Goal: Task Accomplishment & Management: Use online tool/utility

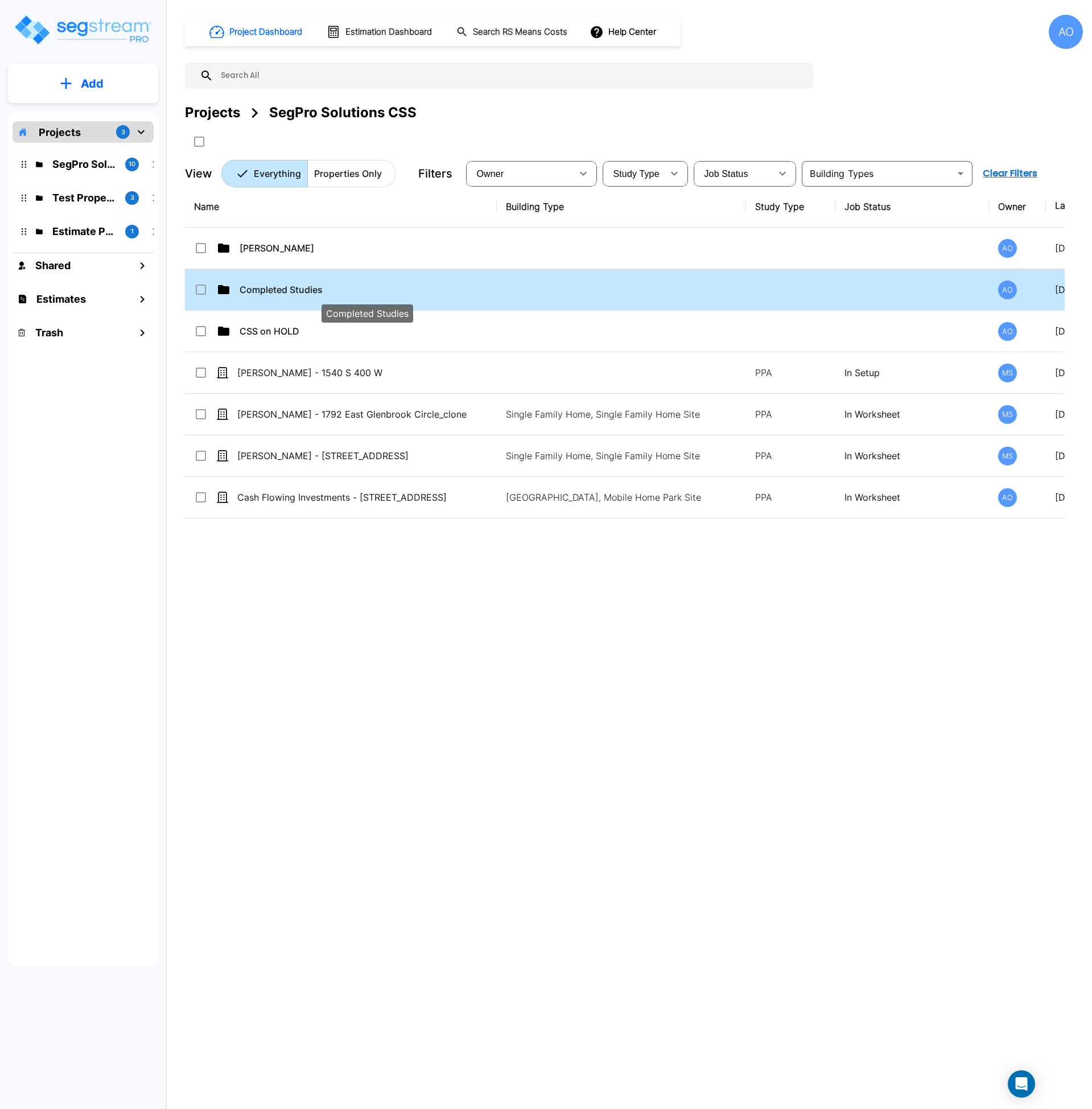
click at [243, 287] on p "Completed Studies" at bounding box center [367, 290] width 255 height 14
checkbox input "true"
click at [243, 287] on p "Completed Studies" at bounding box center [367, 290] width 255 height 14
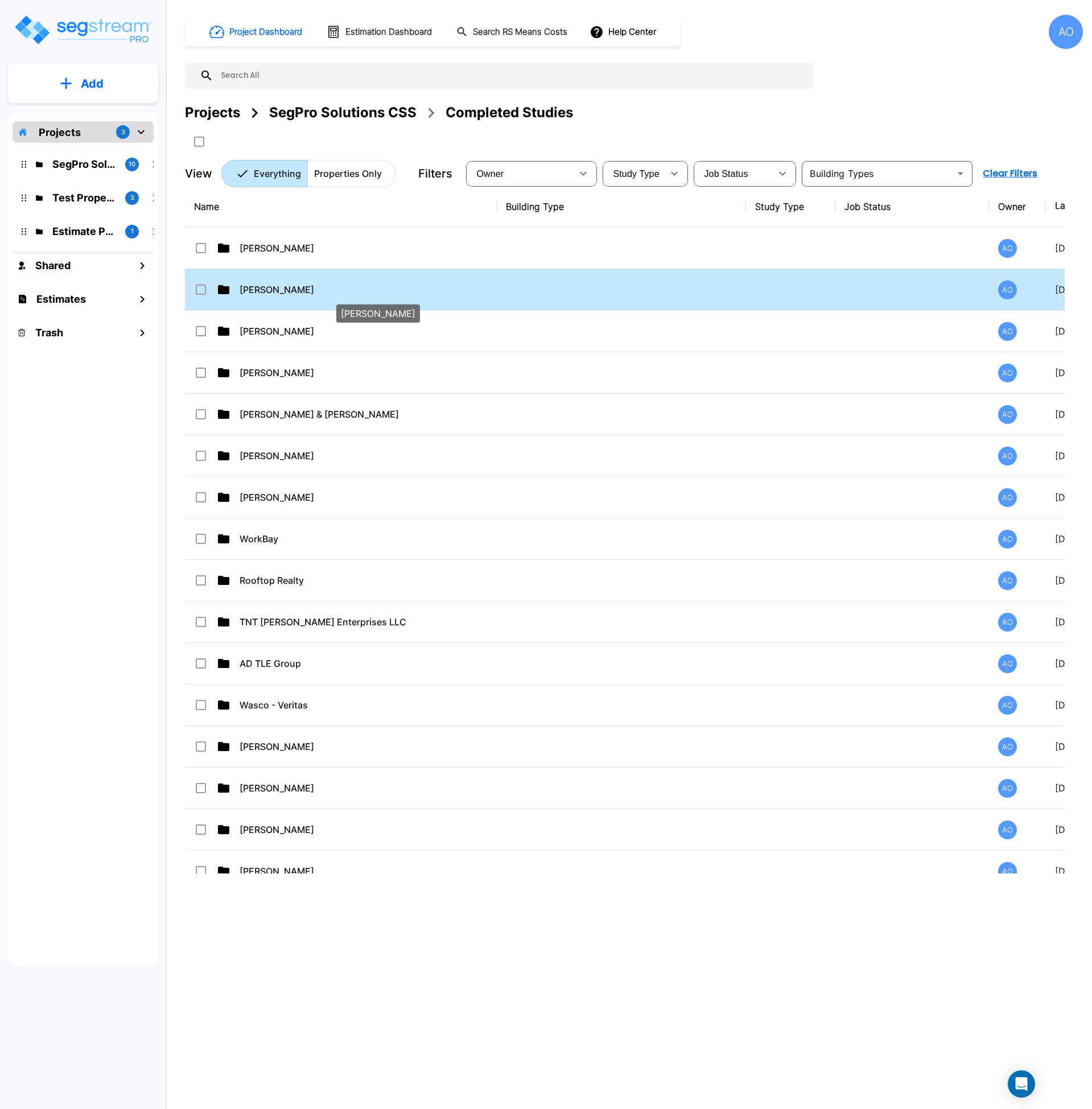
click at [280, 287] on p "[PERSON_NAME]" at bounding box center [367, 290] width 255 height 14
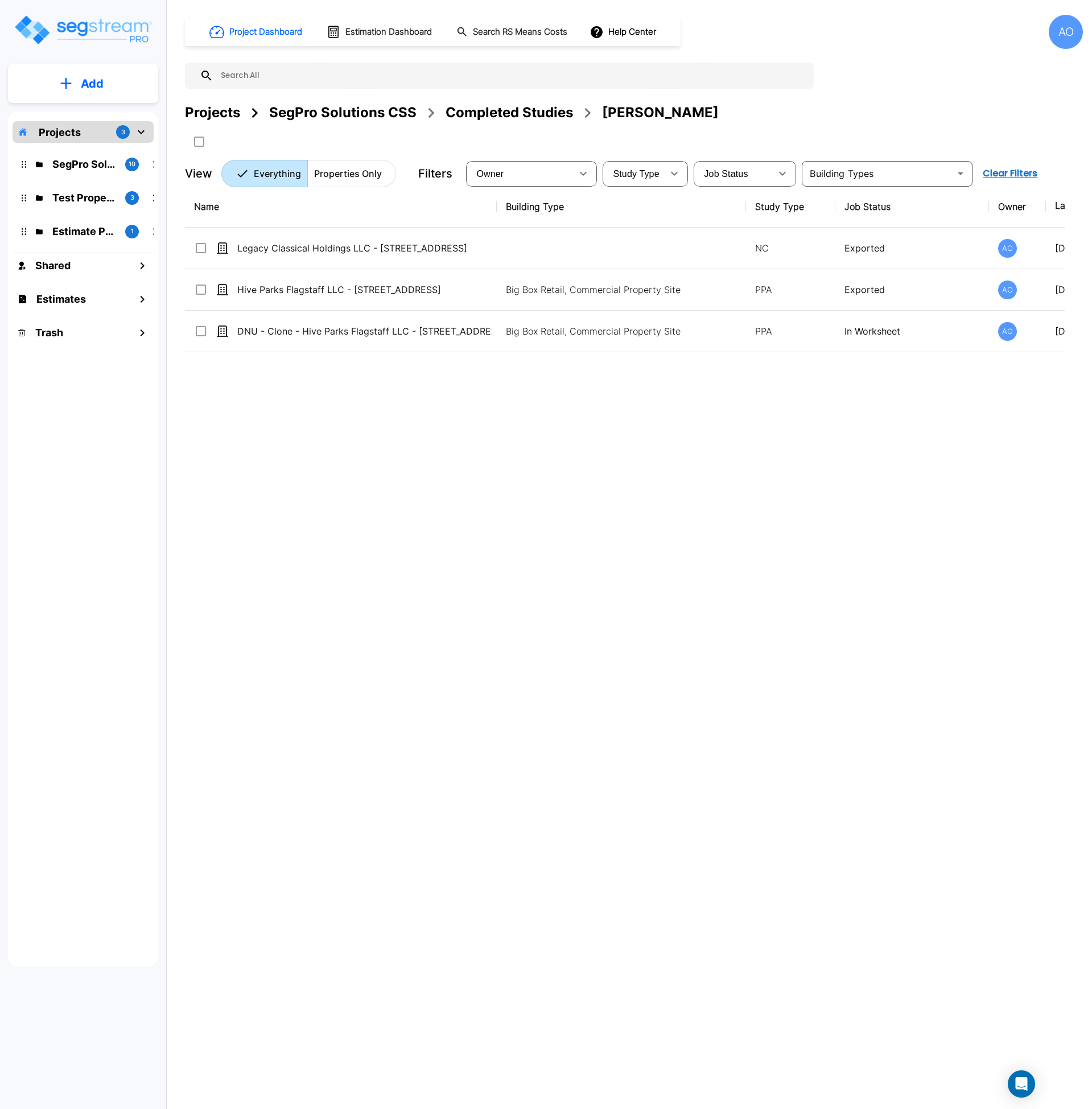
click at [352, 569] on div "Name Building Type Study Type Job Status Owner Last Modified Action Legacy Clas…" at bounding box center [625, 529] width 880 height 688
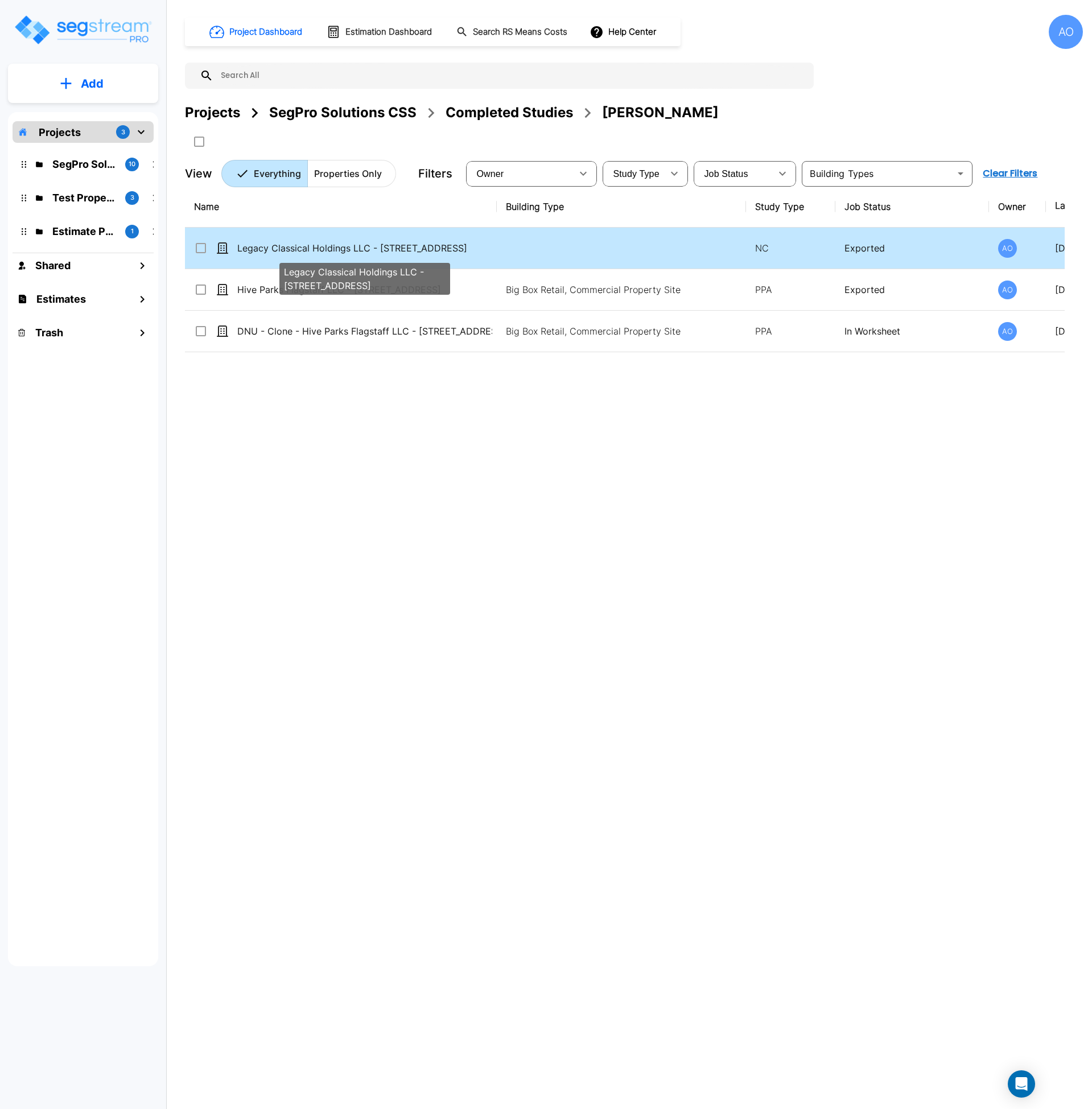
click at [369, 250] on p "Legacy Classical Holdings LLC - [STREET_ADDRESS]" at bounding box center [364, 248] width 255 height 14
checkbox input "true"
click at [369, 250] on p "Legacy Classical Holdings LLC - [STREET_ADDRESS]" at bounding box center [364, 248] width 255 height 14
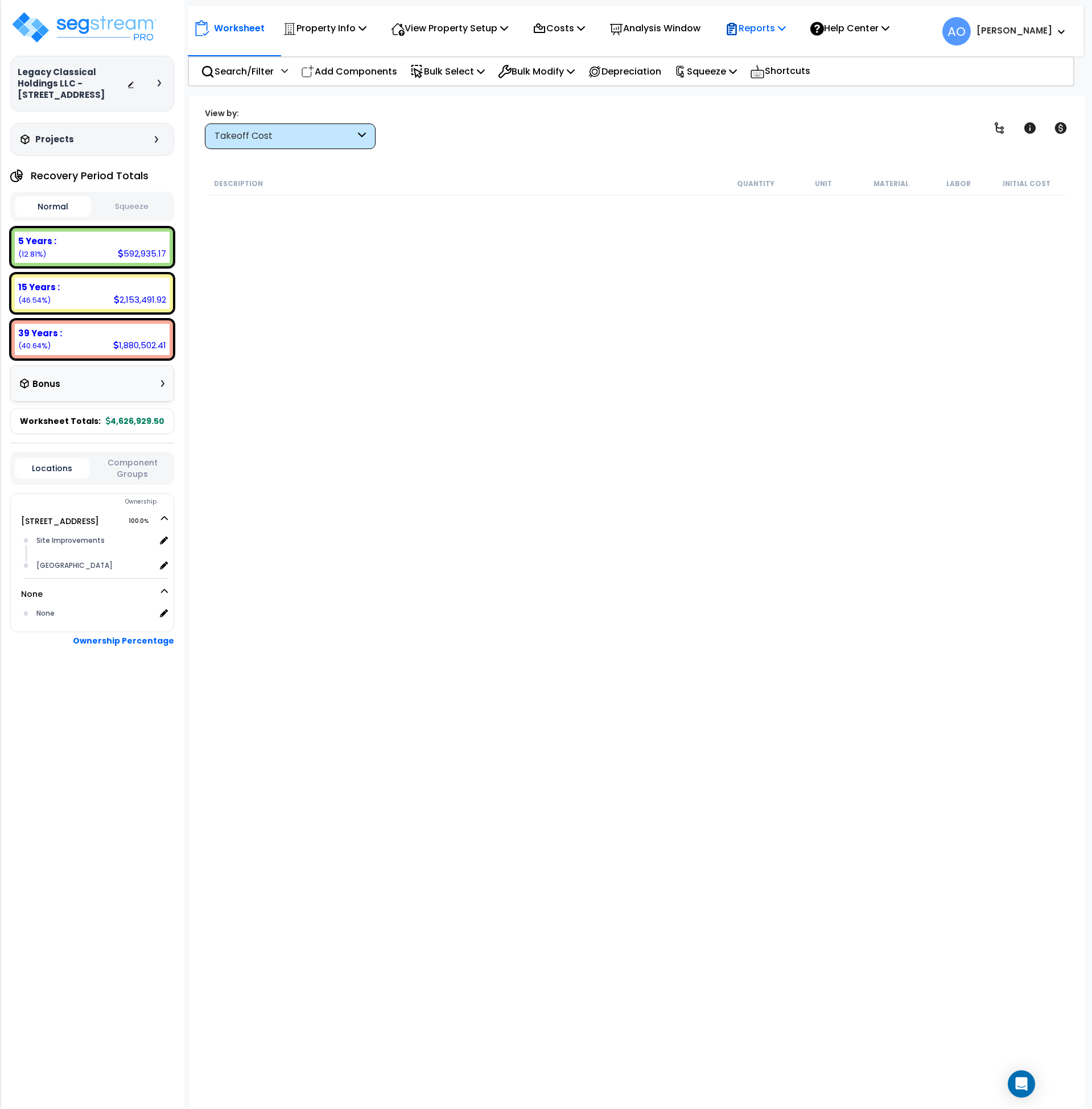
click at [786, 28] on p "Reports" at bounding box center [756, 27] width 61 height 15
click at [758, 53] on link "Get Report" at bounding box center [776, 54] width 113 height 23
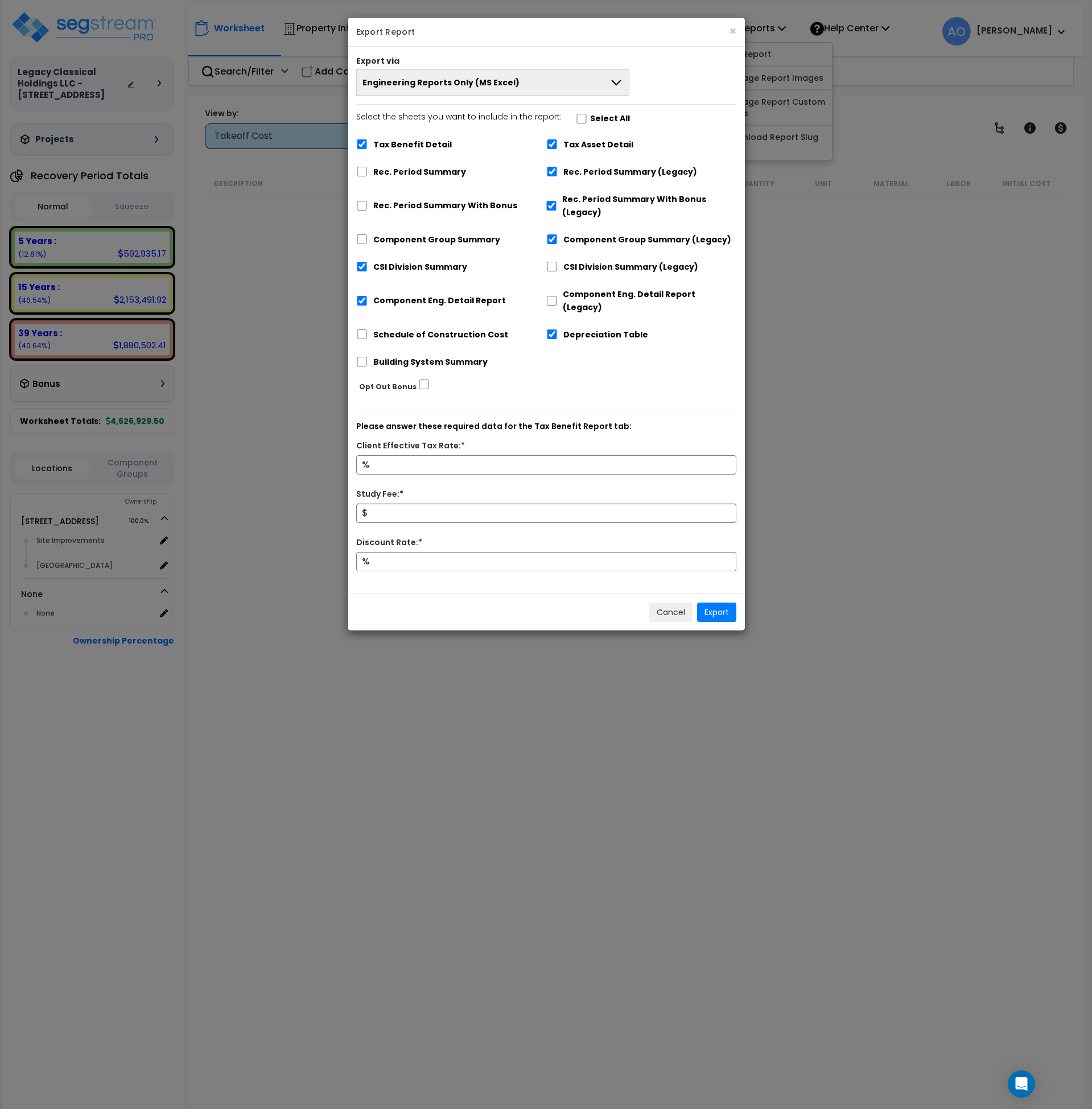
click at [427, 71] on button "Engineering Reports Only (MS Excel)" at bounding box center [493, 82] width 273 height 27
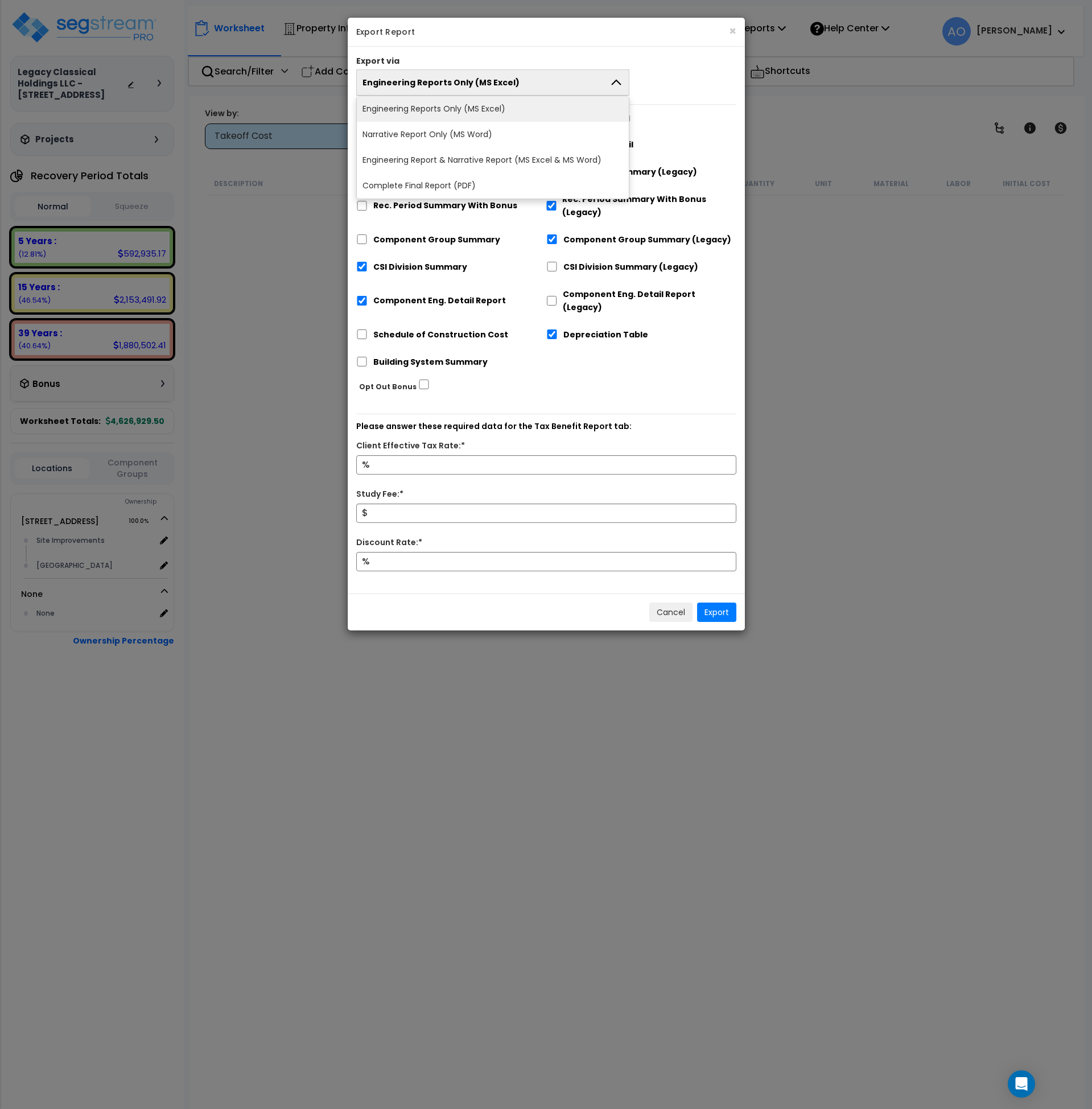
click at [429, 110] on li "Engineering Reports Only (MS Excel)" at bounding box center [493, 109] width 273 height 26
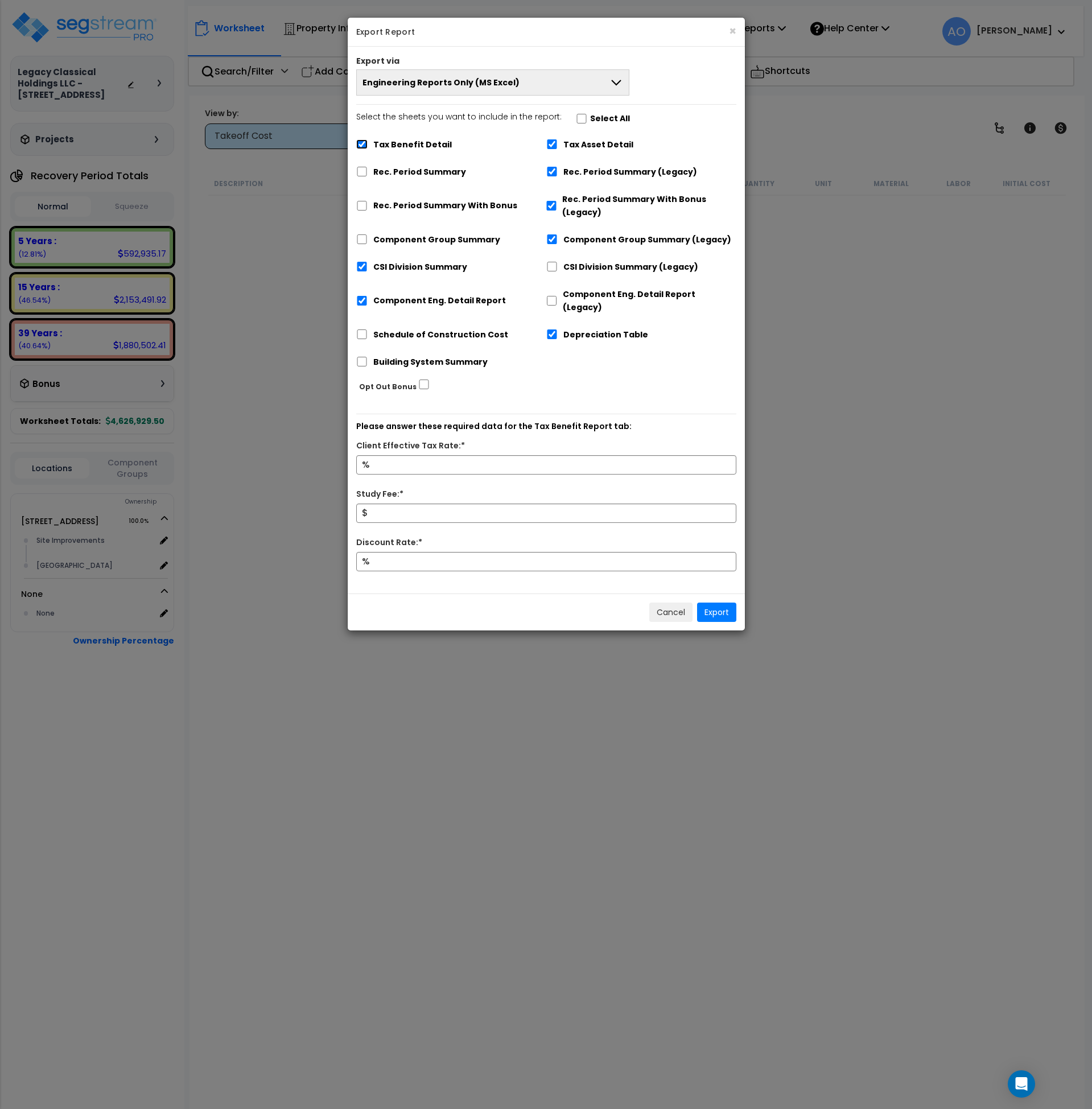
click at [361, 143] on input "Tax Benefit Detail" at bounding box center [362, 144] width 11 height 10
checkbox input "false"
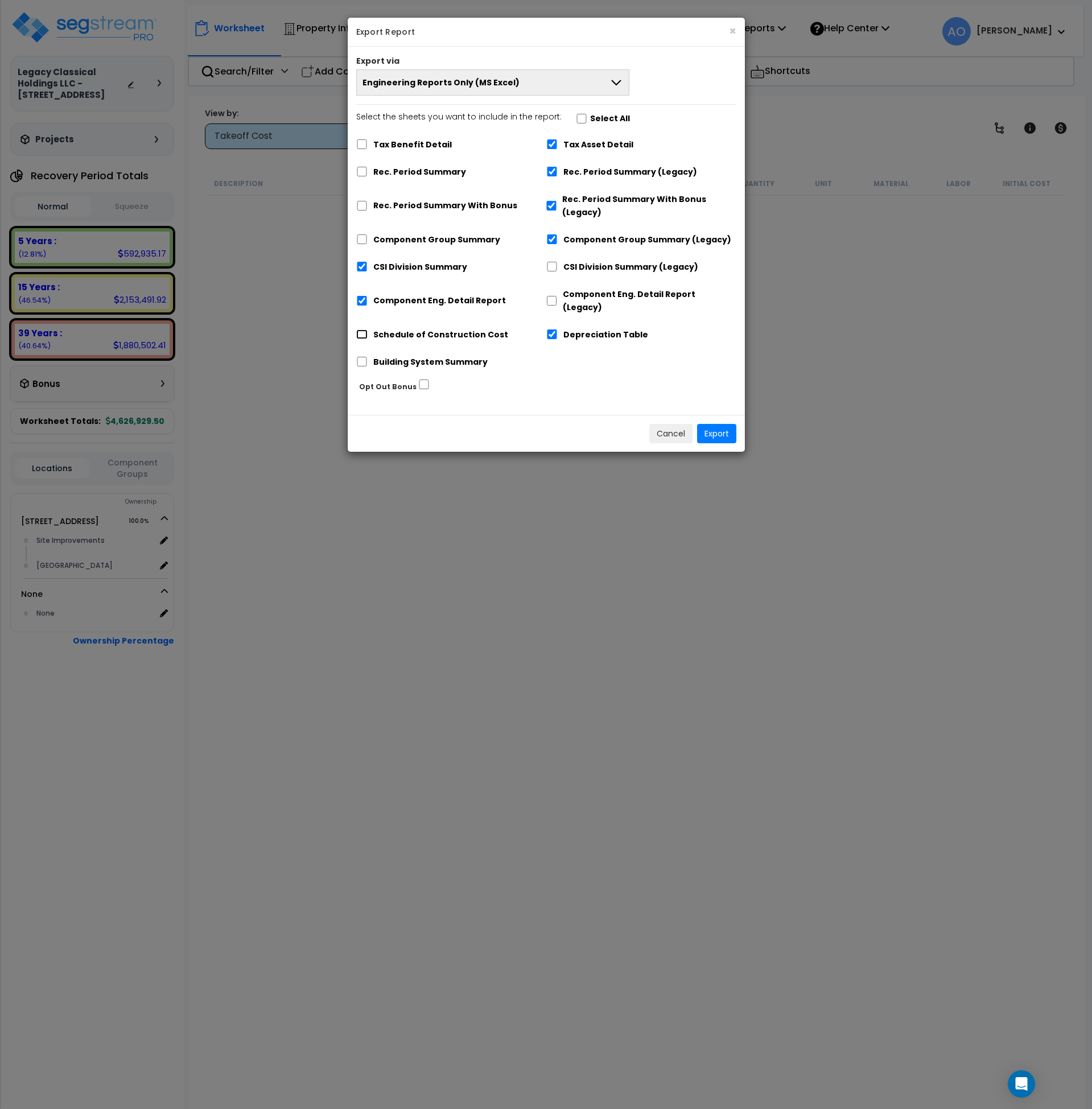
click at [365, 330] on input "Schedule of Construction Cost" at bounding box center [362, 335] width 11 height 10
checkbox input "true"
click at [361, 296] on input "Component Eng. Detail Report" at bounding box center [362, 301] width 11 height 10
checkbox input "false"
click at [535, 377] on div "Opt Out Bonus" at bounding box center [552, 386] width 403 height 18
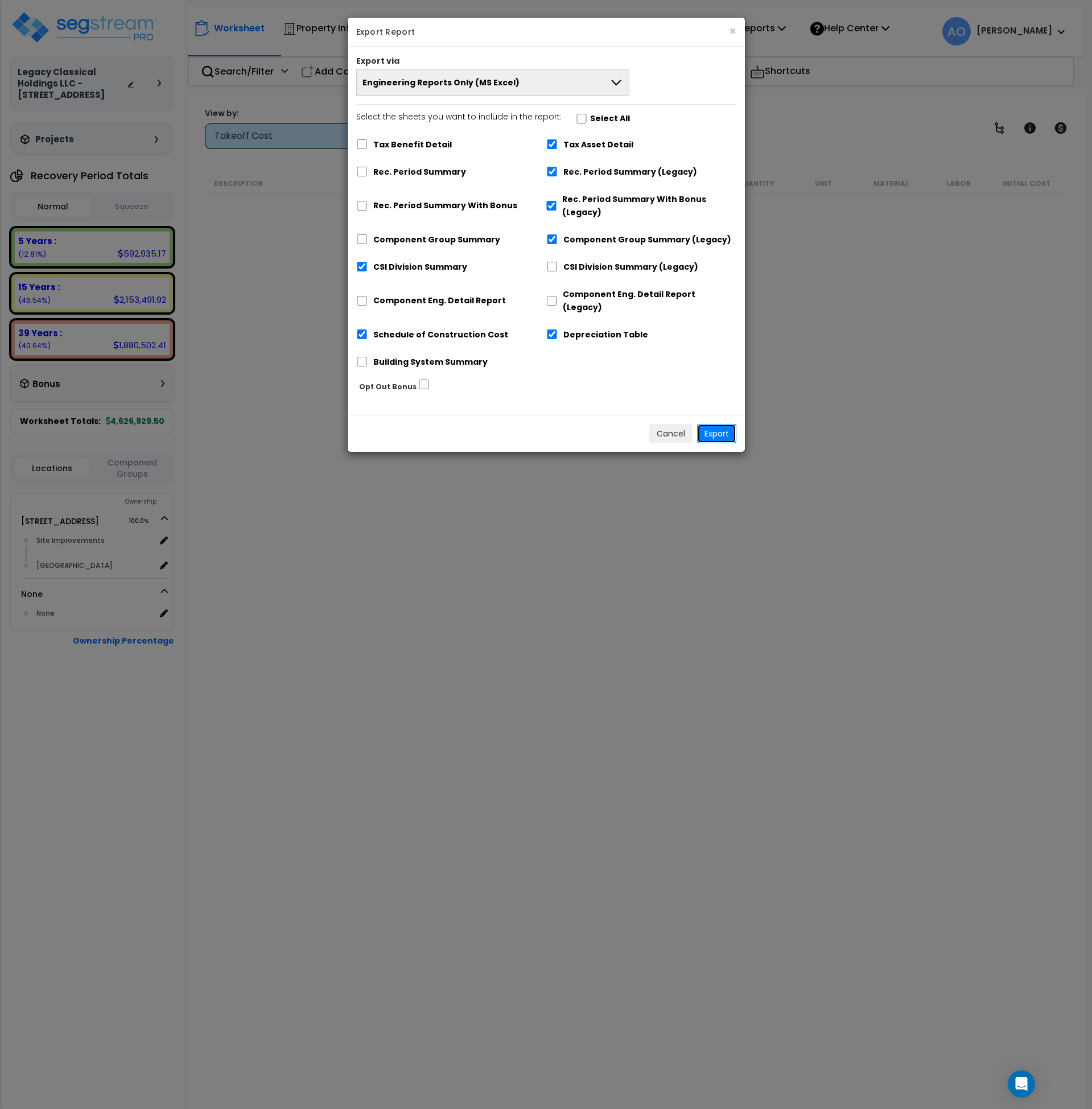
click at [731, 425] on button "Export" at bounding box center [716, 433] width 39 height 19
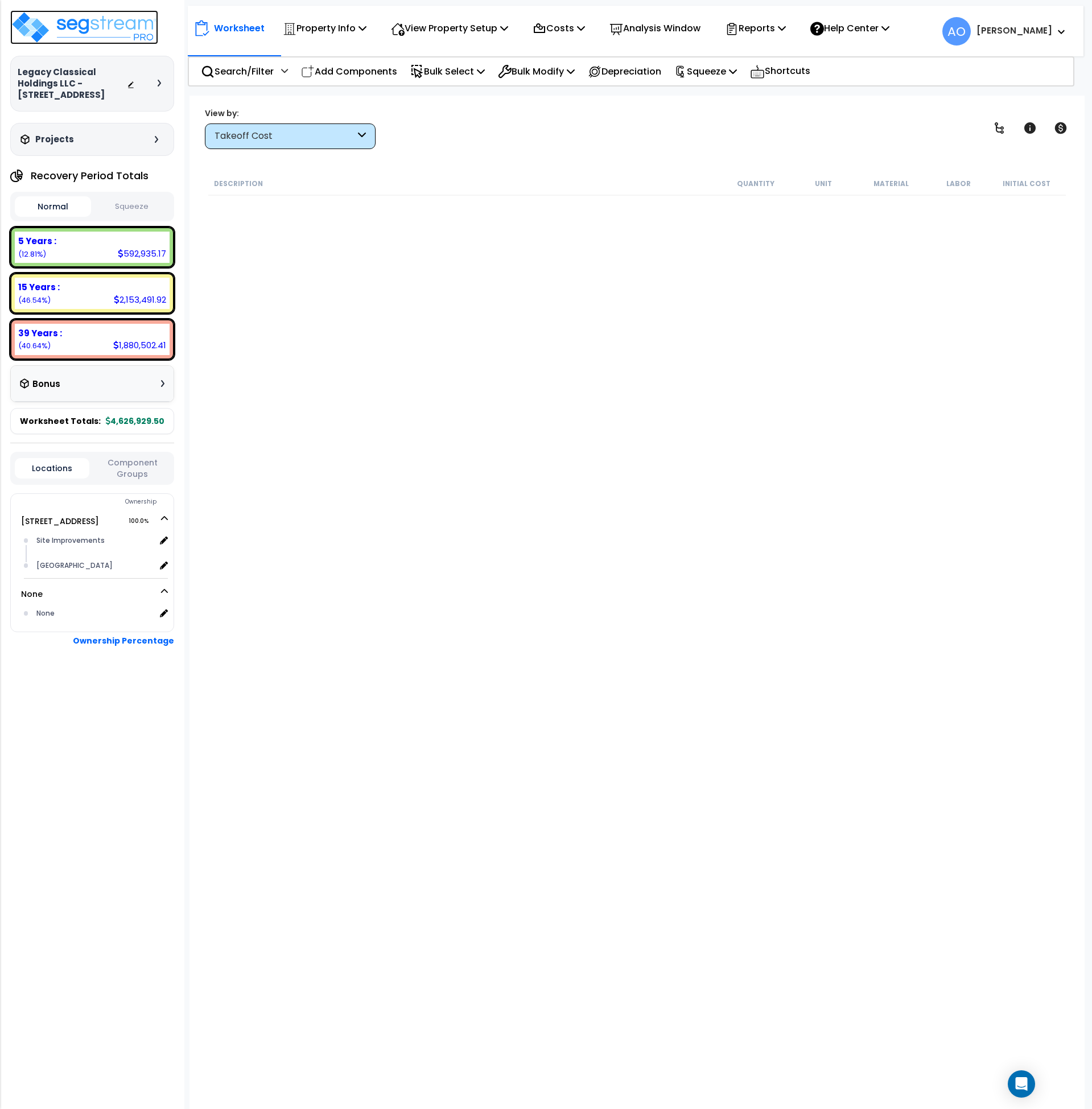
click at [79, 23] on img at bounding box center [84, 27] width 148 height 34
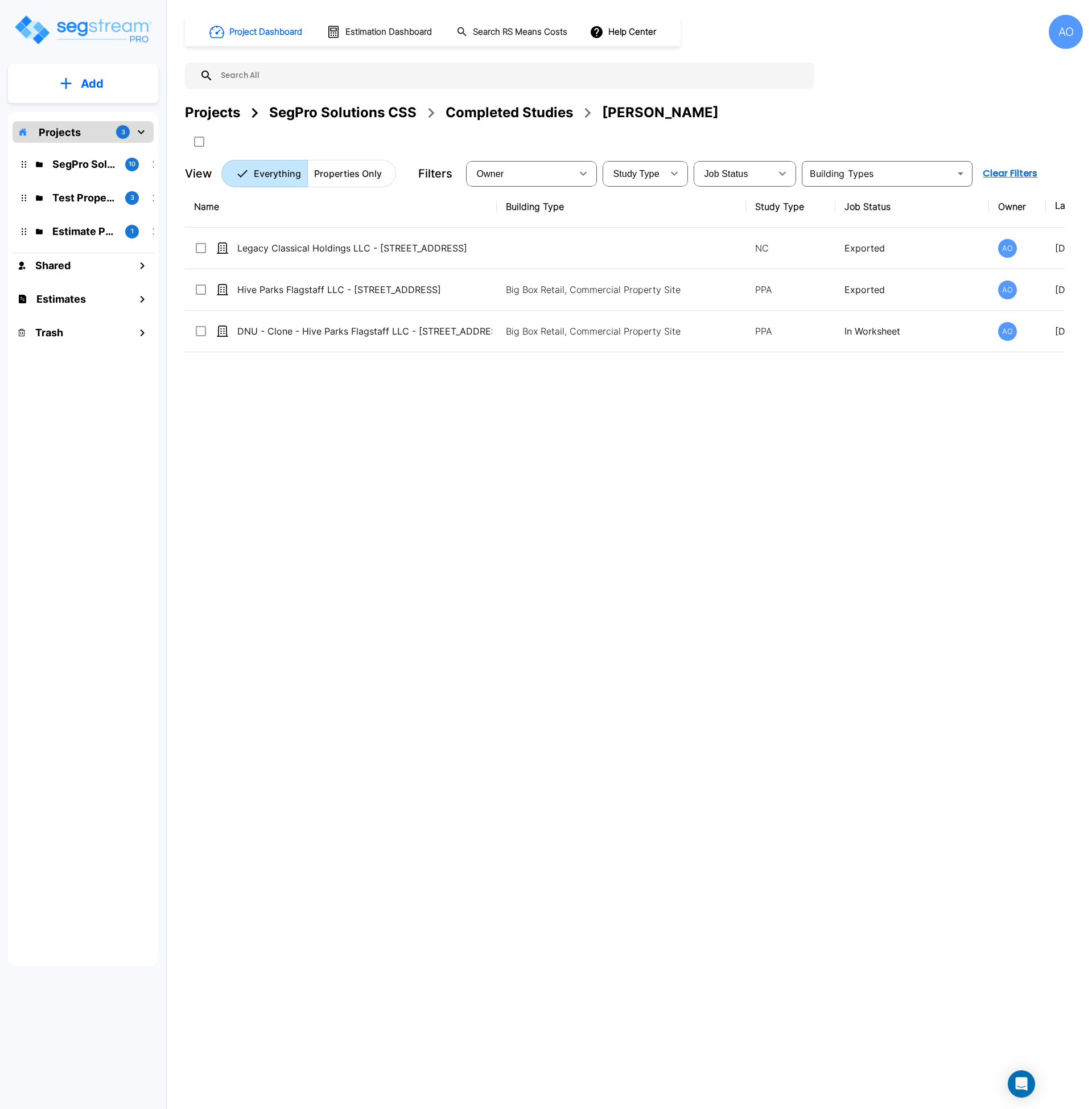
click at [795, 603] on div "Name Building Type Study Type Job Status Owner Last Modified Action Legacy Clas…" at bounding box center [625, 529] width 880 height 688
click at [347, 113] on div "SegPro Solutions CSS" at bounding box center [343, 112] width 147 height 20
